Goal: Task Accomplishment & Management: Manage account settings

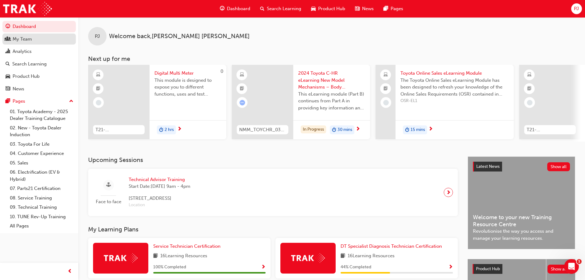
click at [19, 40] on div "My Team" at bounding box center [22, 39] width 19 height 7
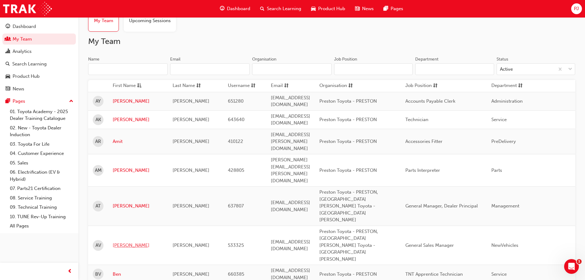
scroll to position [92, 0]
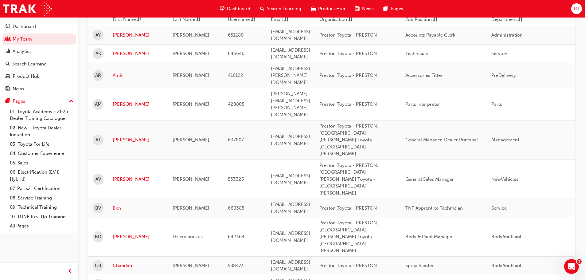
click at [117, 205] on link "Ben" at bounding box center [138, 208] width 51 height 7
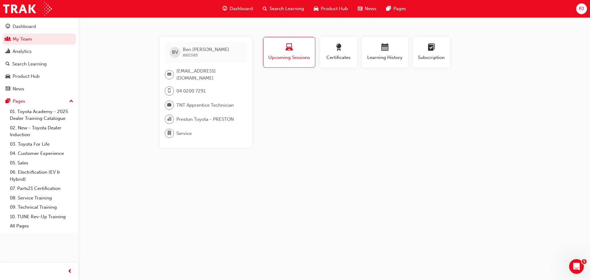
click at [275, 7] on span "Search Learning" at bounding box center [286, 8] width 34 height 7
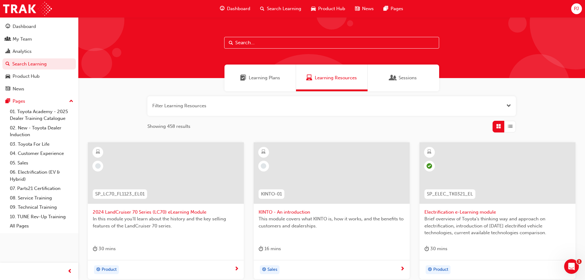
click at [249, 42] on input "text" at bounding box center [331, 43] width 215 height 12
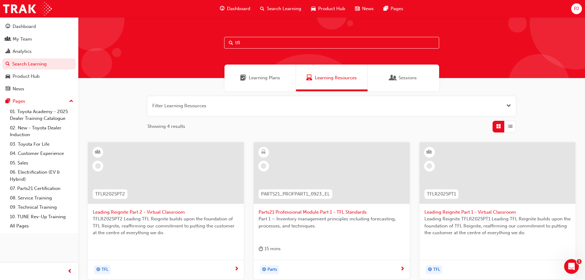
type input "tfl"
click at [451, 192] on span "TFLR2025PT1" at bounding box center [441, 194] width 29 height 7
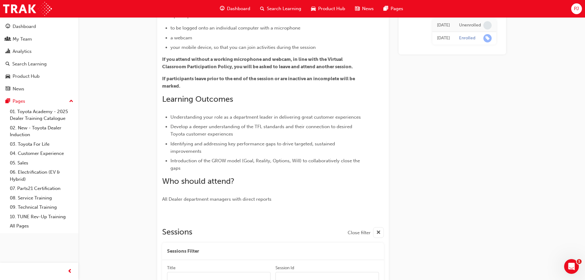
scroll to position [92, 0]
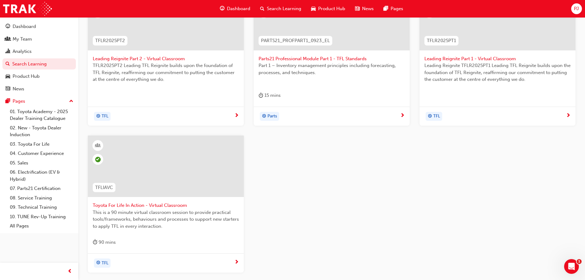
scroll to position [154, 0]
click at [104, 189] on span "TFLIAVC" at bounding box center [104, 187] width 18 height 7
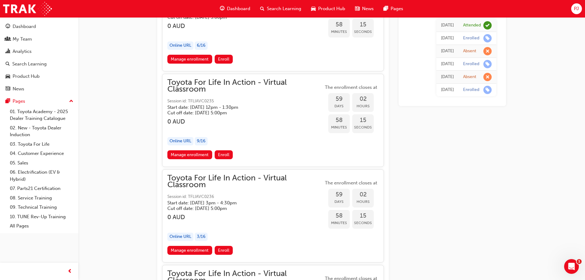
scroll to position [7078, 0]
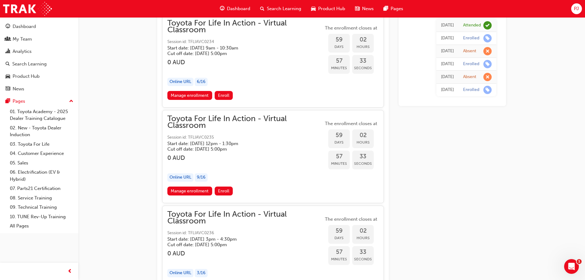
click at [273, 10] on span "Search Learning" at bounding box center [284, 8] width 34 height 7
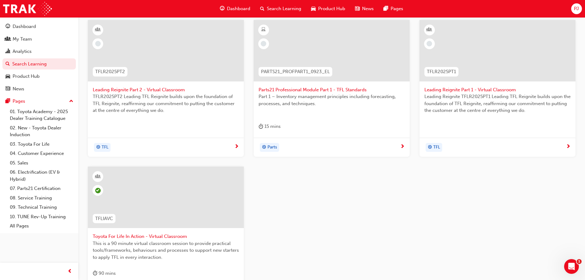
scroll to position [113, 0]
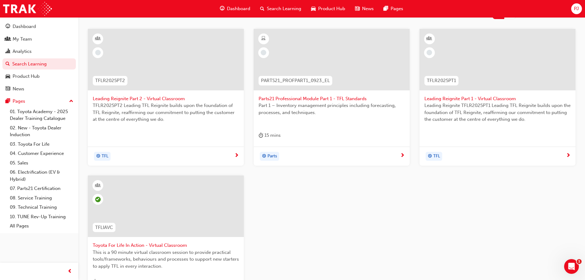
click at [459, 97] on span "Leading Reignite Part 1 - Virtual Classroom" at bounding box center [498, 98] width 146 height 7
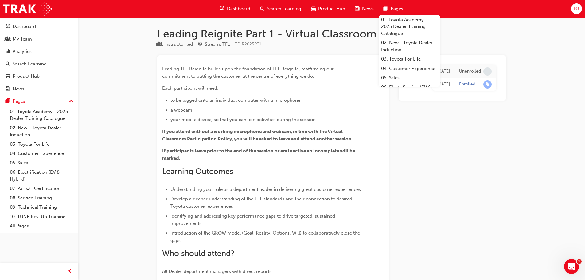
click at [278, 9] on span "Search Learning" at bounding box center [284, 8] width 34 height 7
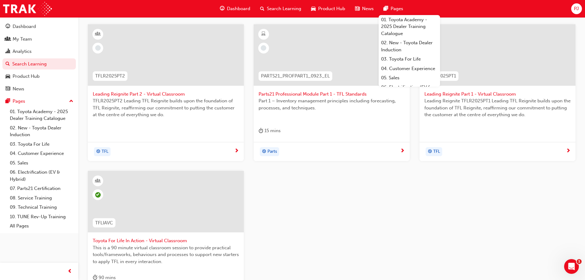
scroll to position [123, 0]
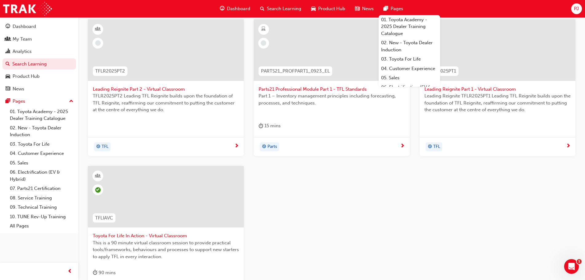
click at [122, 235] on span "Toyota For Life In Action - Virtual Classroom" at bounding box center [166, 235] width 146 height 7
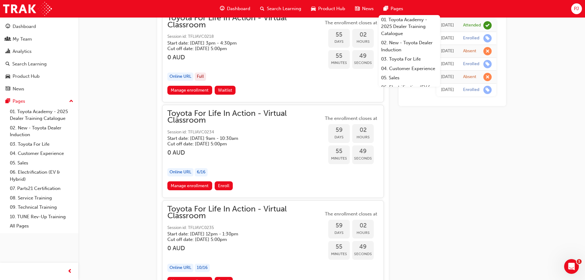
scroll to position [7001, 0]
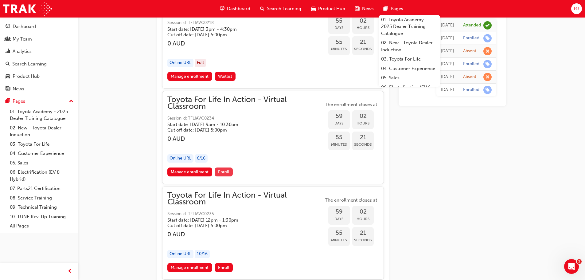
click at [227, 172] on span "Enroll" at bounding box center [223, 171] width 11 height 5
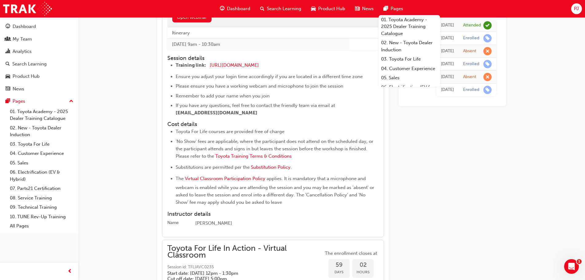
scroll to position [7186, 0]
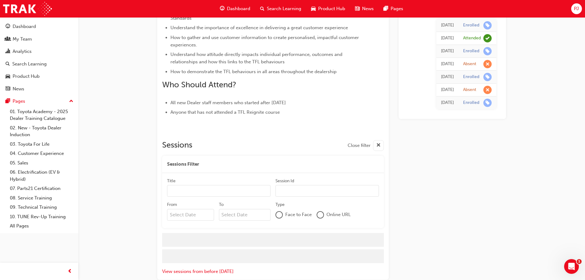
scroll to position [256, 0]
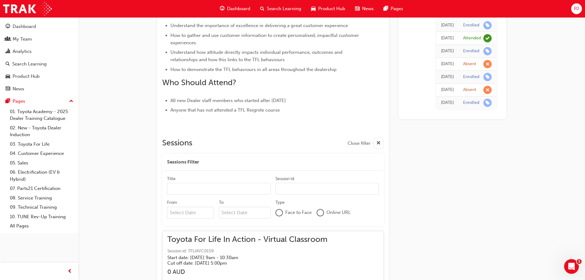
click at [186, 188] on input "Title" at bounding box center [219, 189] width 104 height 12
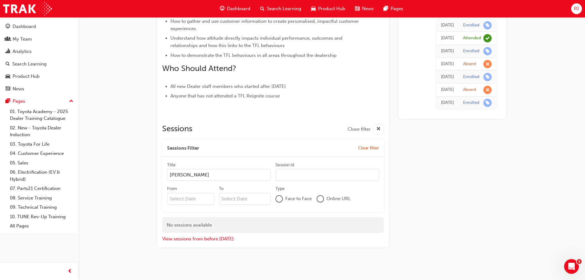
scroll to position [273, 0]
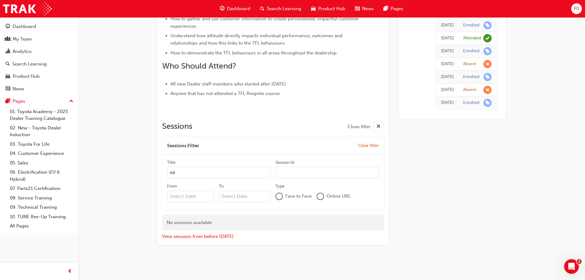
type input "v"
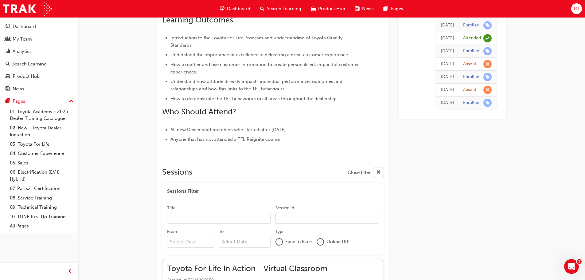
scroll to position [211, 0]
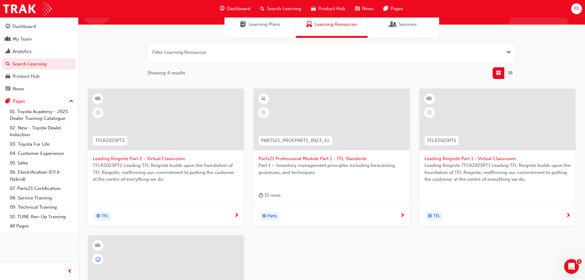
scroll to position [123, 0]
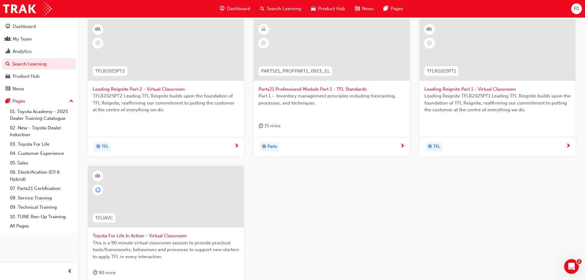
click at [128, 234] on span "Toyota For Life In Action - Virtual Classroom" at bounding box center [166, 235] width 146 height 7
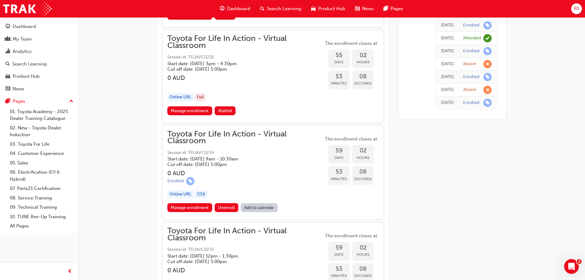
scroll to position [6962, 0]
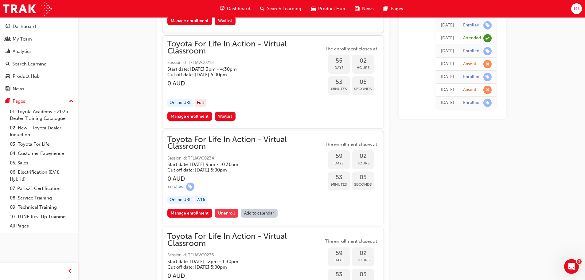
click at [229, 213] on span "Unenroll" at bounding box center [226, 212] width 17 height 5
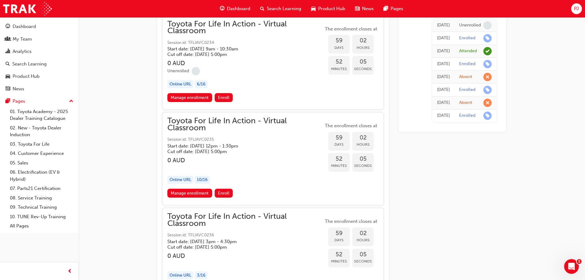
scroll to position [7078, 0]
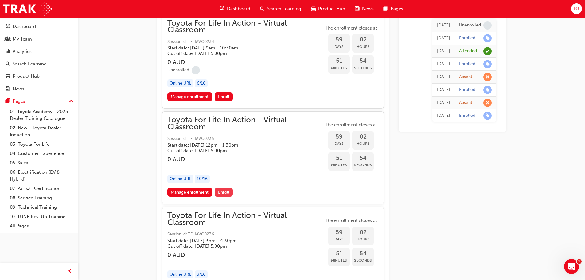
click at [226, 190] on span "Enroll" at bounding box center [223, 192] width 11 height 5
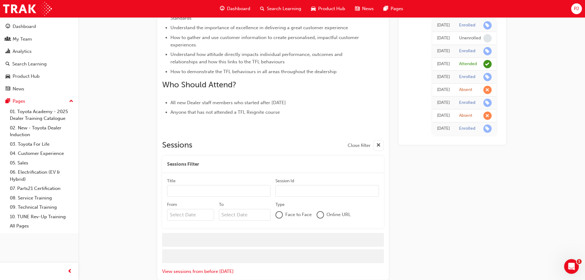
scroll to position [256, 0]
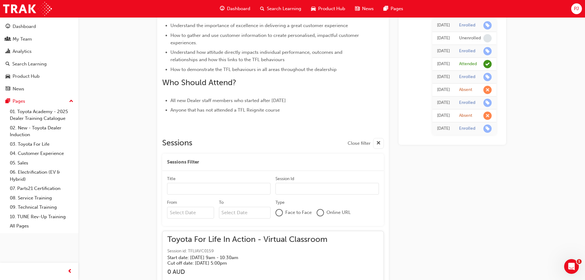
click at [192, 190] on input "Title" at bounding box center [219, 189] width 104 height 12
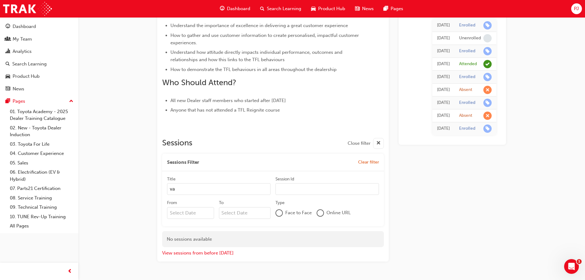
type input "v"
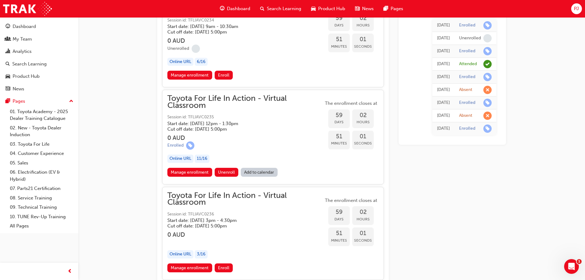
scroll to position [7116, 0]
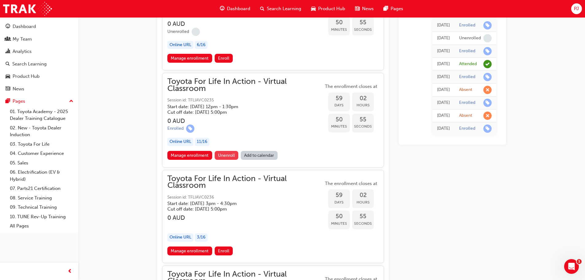
click at [230, 155] on span "Unenroll" at bounding box center [226, 155] width 17 height 5
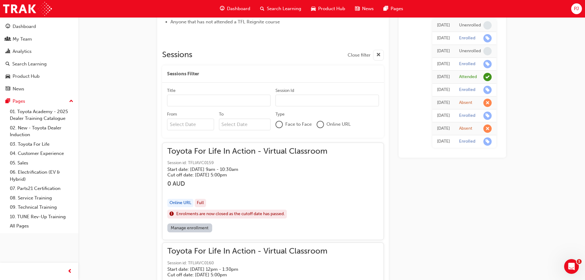
scroll to position [348, 0]
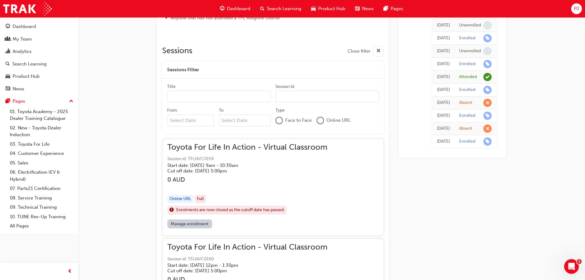
click at [198, 69] on span "Sessions Filter" at bounding box center [183, 69] width 32 height 7
click at [188, 97] on input "Title" at bounding box center [219, 97] width 104 height 12
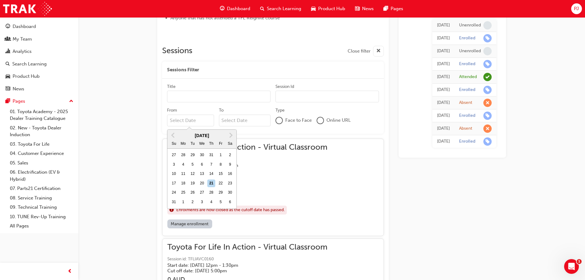
click at [184, 122] on input "From Previous Month Next Month August 2025 Su Mo Tu We Th Fr Sa 27 28 29 30 31 …" at bounding box center [190, 121] width 47 height 12
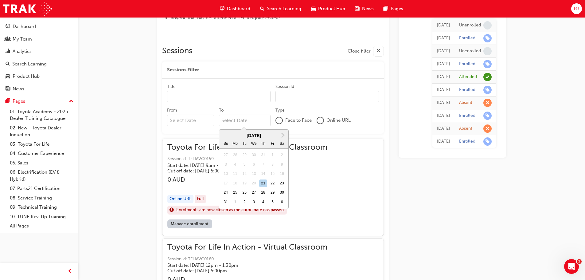
click at [236, 120] on input "To Next Month August 2025 Su Mo Tu We Th Fr Sa 27 28 29 30 31 1 2 3 4 5 6 7 8 9…" at bounding box center [245, 121] width 52 height 12
click at [279, 118] on div at bounding box center [279, 120] width 6 height 6
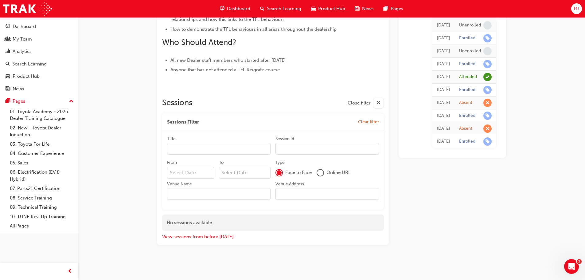
click at [279, 169] on div at bounding box center [279, 172] width 7 height 7
click at [320, 173] on div at bounding box center [320, 173] width 6 height 6
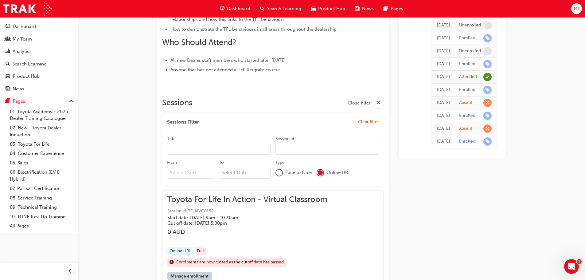
click at [188, 148] on input "Title" at bounding box center [219, 149] width 104 height 12
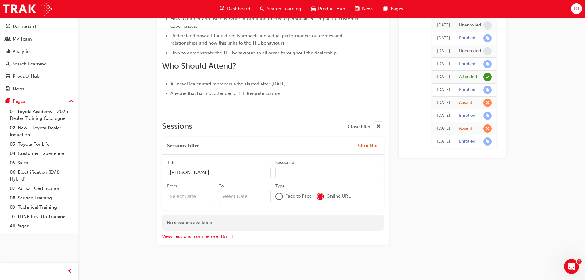
scroll to position [273, 0]
type input "v"
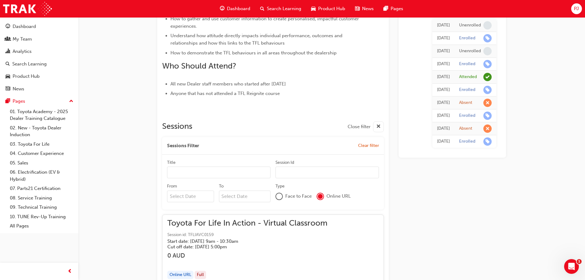
scroll to position [297, 0]
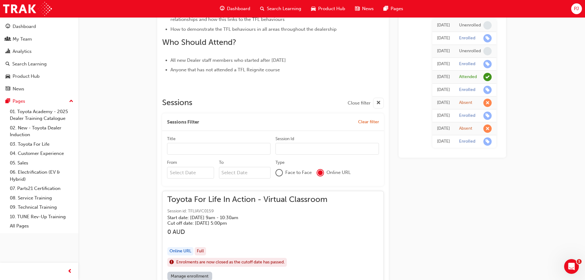
click at [575, 8] on span "PJ" at bounding box center [576, 8] width 5 height 7
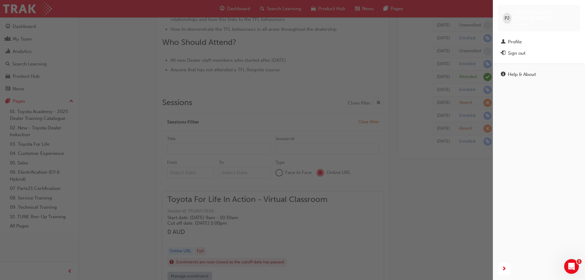
click at [447, 13] on div "button" at bounding box center [246, 140] width 493 height 280
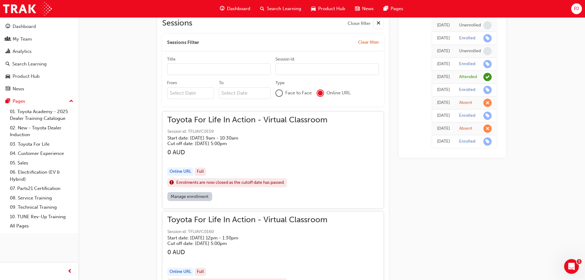
scroll to position [389, 0]
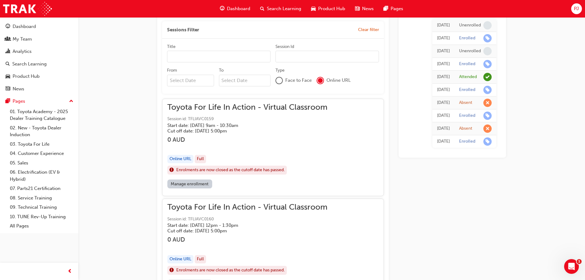
click at [320, 80] on div at bounding box center [320, 80] width 5 height 5
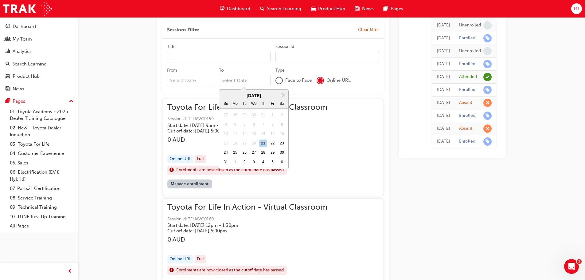
click at [249, 83] on input "To Next Month August 2025 Su Mo Tu We Th Fr Sa 27 28 29 30 31 1 2 3 4 5 6 7 8 9…" at bounding box center [245, 81] width 52 height 12
click at [357, 140] on div "Toyota For Life In Action - Virtual Classroom Session id: TFLIAVC0159 Start dat…" at bounding box center [272, 142] width 211 height 76
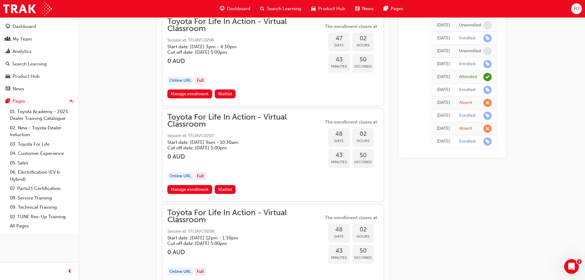
scroll to position [5766, 0]
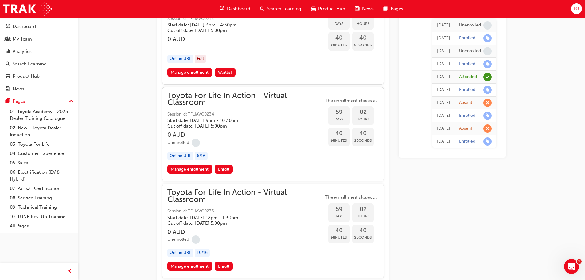
scroll to position [7210, 0]
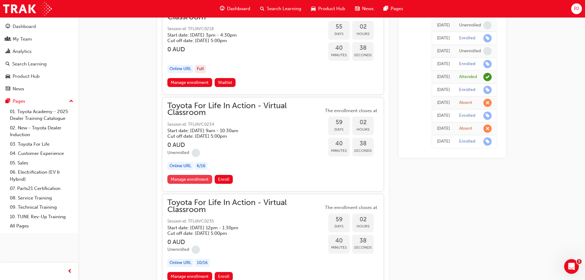
click at [199, 181] on link "Manage enrollment" at bounding box center [189, 179] width 45 height 9
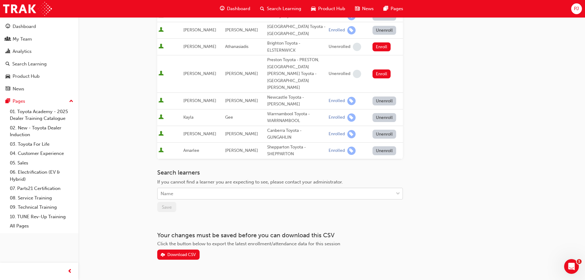
scroll to position [119, 0]
click at [207, 187] on div "Name" at bounding box center [276, 192] width 236 height 11
type input "vass"
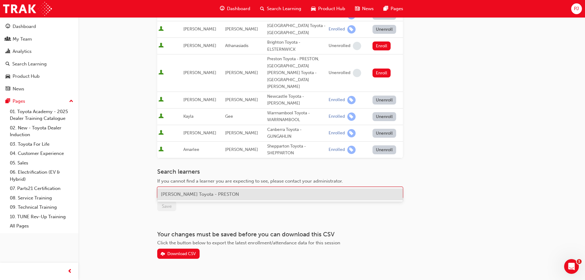
click at [214, 194] on span "Ben Vassel - Preston Toyota - PRESTON" at bounding box center [200, 194] width 78 height 6
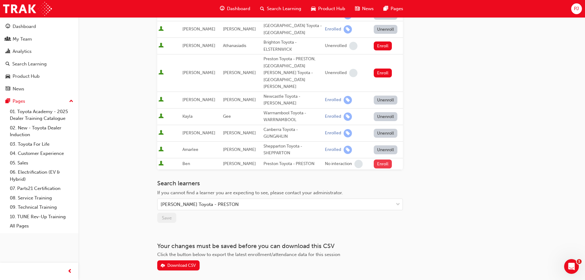
click at [381, 159] on button "Enroll" at bounding box center [383, 163] width 18 height 9
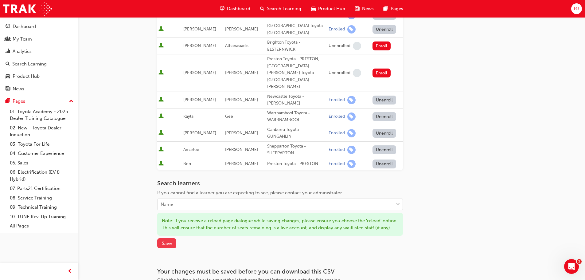
click at [167, 241] on span "Save" at bounding box center [167, 244] width 10 height 6
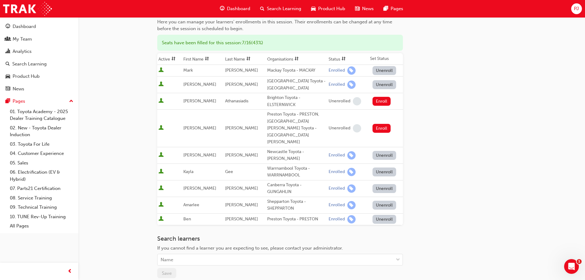
scroll to position [0, 0]
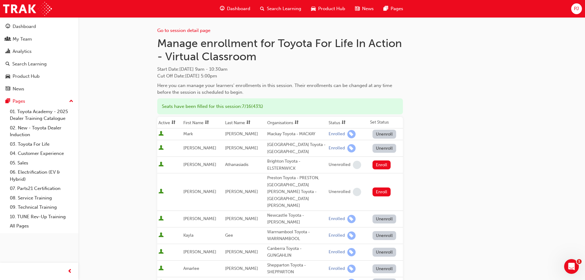
click at [282, 11] on span "Search Learning" at bounding box center [284, 8] width 34 height 7
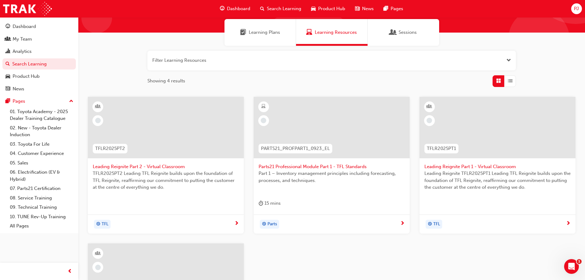
scroll to position [92, 0]
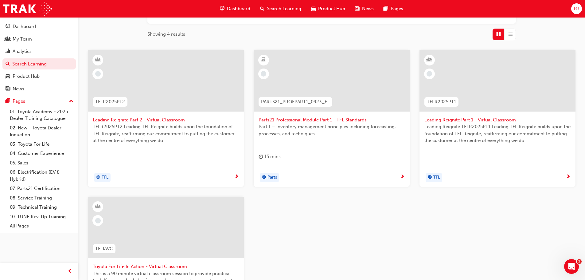
click at [550, 168] on div "TFL" at bounding box center [498, 177] width 156 height 19
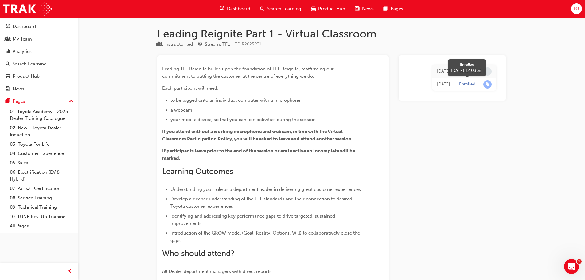
click at [490, 85] on span "learningRecordVerb_ENROLL-icon" at bounding box center [488, 84] width 8 height 8
click at [27, 40] on div "My Team" at bounding box center [22, 39] width 19 height 7
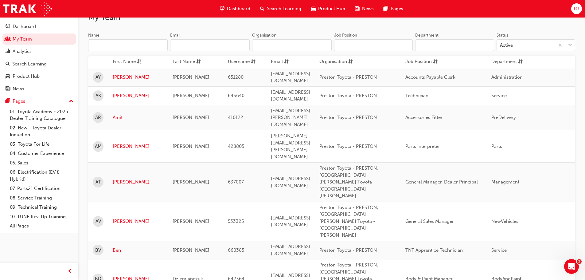
scroll to position [61, 0]
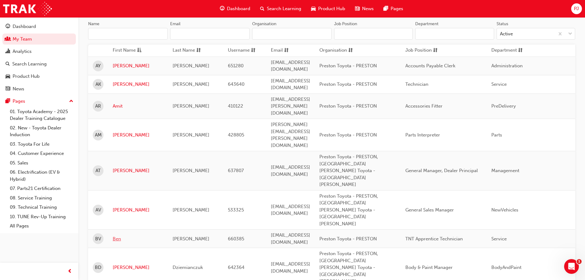
click at [118, 235] on link "Ben" at bounding box center [138, 238] width 51 height 7
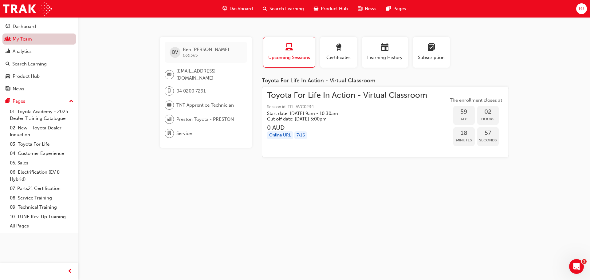
click at [28, 41] on link "My Team" at bounding box center [38, 38] width 73 height 11
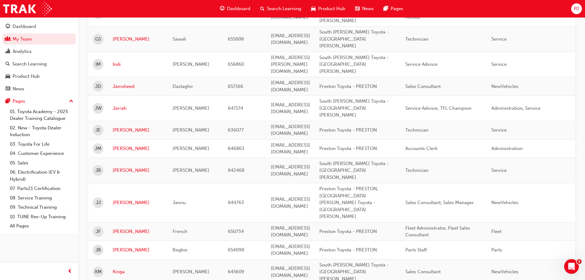
scroll to position [707, 0]
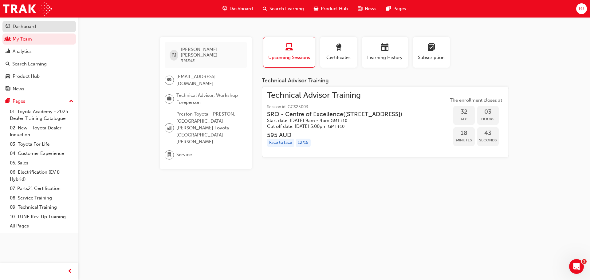
click at [31, 27] on div "Dashboard" at bounding box center [24, 26] width 23 height 7
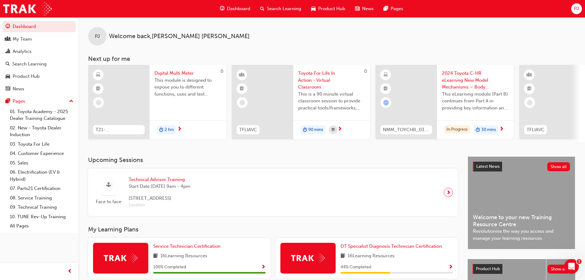
click at [240, 8] on span "Dashboard" at bounding box center [238, 8] width 23 height 7
click at [236, 9] on span "Dashboard" at bounding box center [238, 8] width 23 height 7
click at [273, 8] on span "Search Learning" at bounding box center [284, 8] width 34 height 7
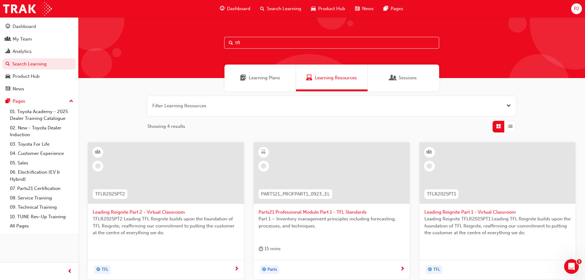
click at [395, 77] on span "Sessions" at bounding box center [393, 77] width 6 height 7
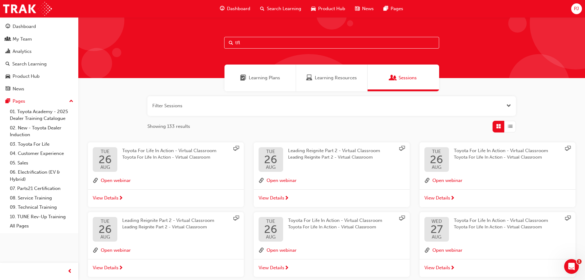
click at [258, 78] on span "Learning Plans" at bounding box center [264, 77] width 31 height 7
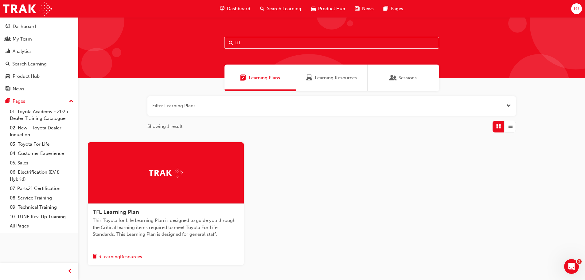
click at [238, 8] on span "Dashboard" at bounding box center [238, 8] width 23 height 7
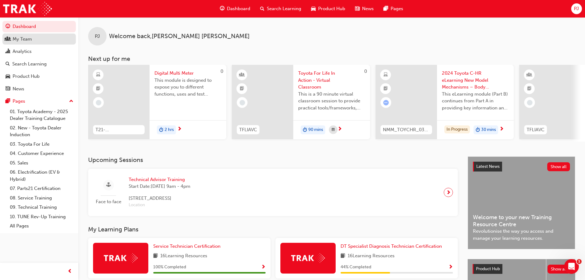
click at [31, 41] on div "My Team" at bounding box center [22, 39] width 19 height 7
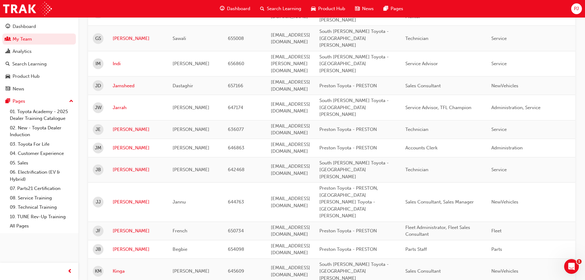
scroll to position [676, 0]
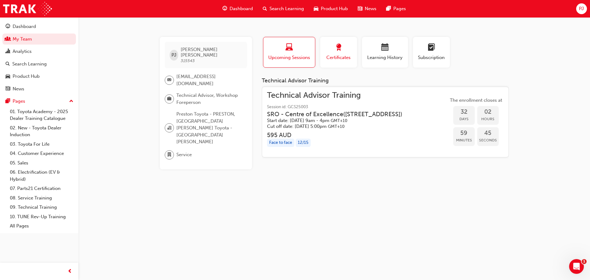
click at [343, 54] on span "Certificates" at bounding box center [339, 57] width 28 height 7
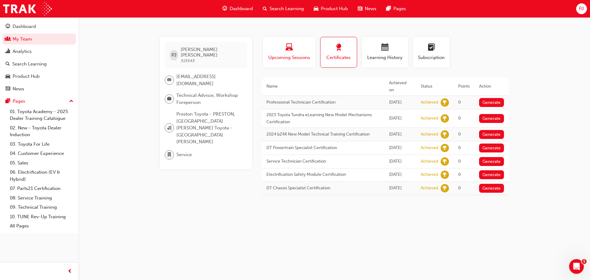
click at [281, 50] on div "button" at bounding box center [289, 49] width 43 height 10
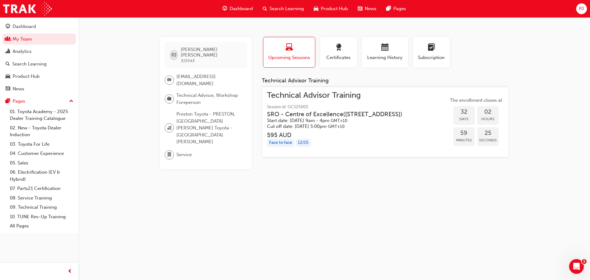
click at [237, 10] on span "Dashboard" at bounding box center [241, 8] width 23 height 7
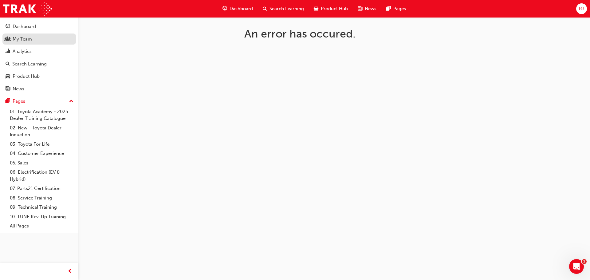
click at [25, 40] on div "My Team" at bounding box center [22, 39] width 19 height 7
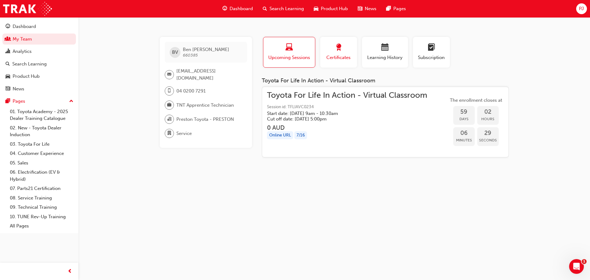
click at [345, 52] on div "button" at bounding box center [339, 49] width 28 height 10
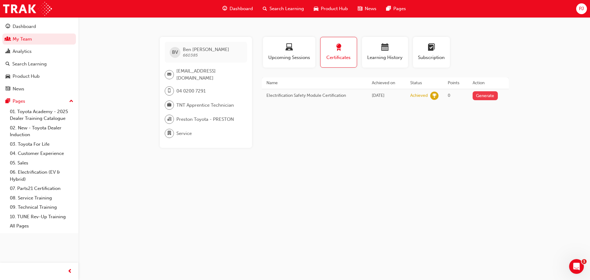
click at [487, 94] on button "Generate" at bounding box center [485, 95] width 25 height 9
click at [282, 53] on div "Upcoming Sessions" at bounding box center [289, 53] width 43 height 18
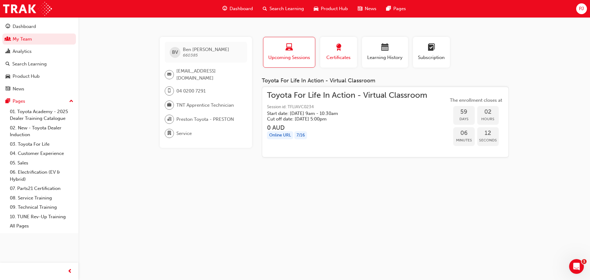
click at [346, 52] on div "button" at bounding box center [339, 49] width 28 height 10
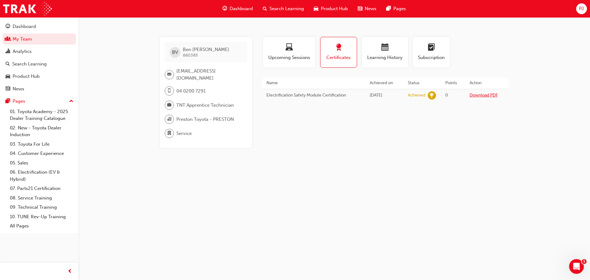
click at [483, 96] on link "Download PDF" at bounding box center [484, 94] width 28 height 5
